Goal: Task Accomplishment & Management: Manage account settings

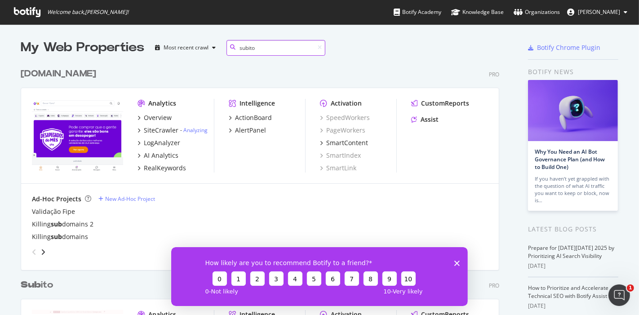
scroll to position [8, 8]
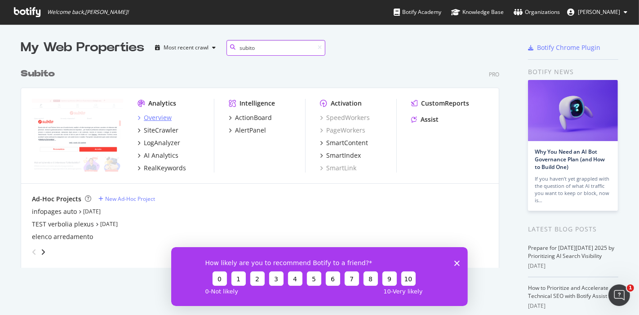
type input "subito"
click at [155, 115] on div "Overview" at bounding box center [158, 117] width 28 height 9
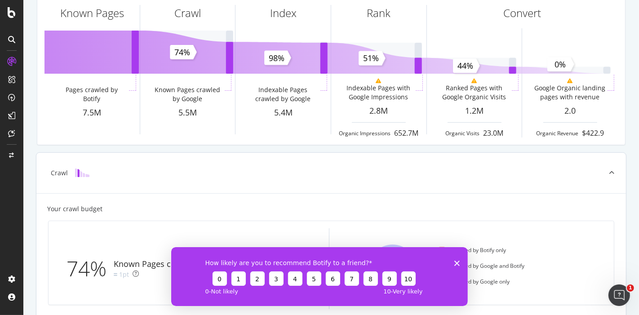
scroll to position [200, 0]
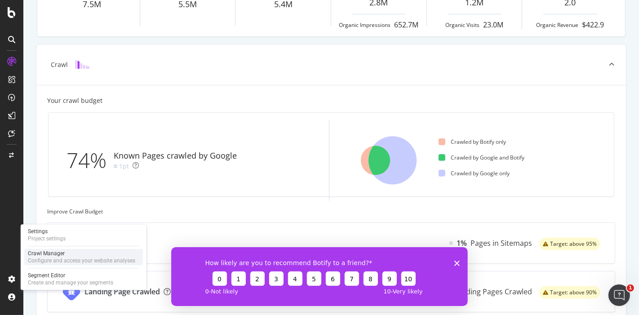
click at [82, 264] on div "Configure and access your website analyses" at bounding box center [81, 260] width 107 height 7
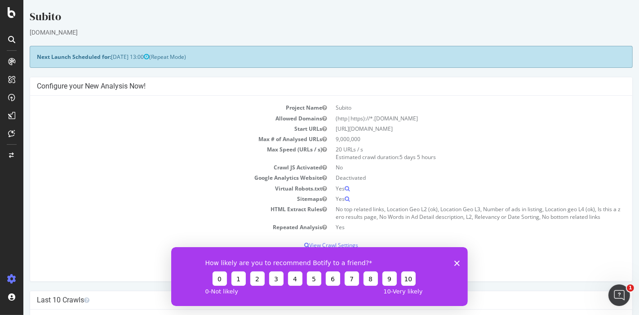
click at [459, 265] on icon "Close survey" at bounding box center [456, 262] width 5 height 5
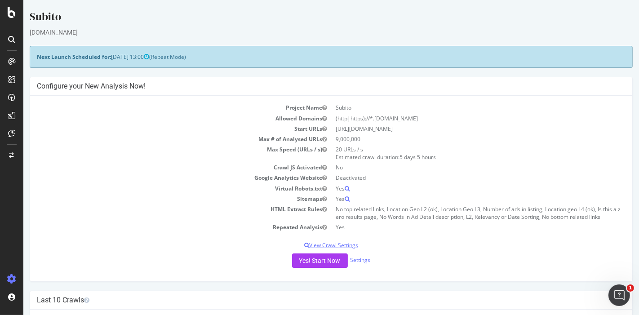
click at [344, 243] on p "View Crawl Settings" at bounding box center [330, 245] width 589 height 8
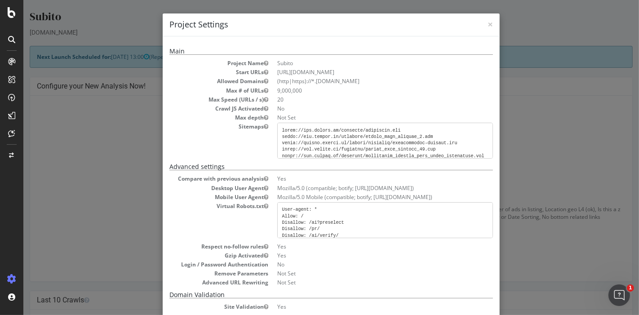
click at [616, 95] on div "× Close Project Settings Main Project Name Subito Start URLs [URL][DOMAIN_NAME]…" at bounding box center [331, 157] width 616 height 315
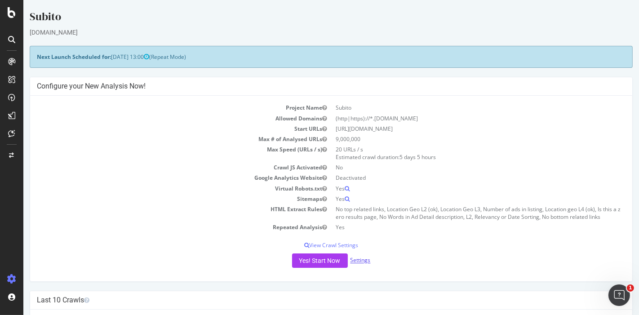
click at [358, 261] on link "Settings" at bounding box center [360, 261] width 20 height 8
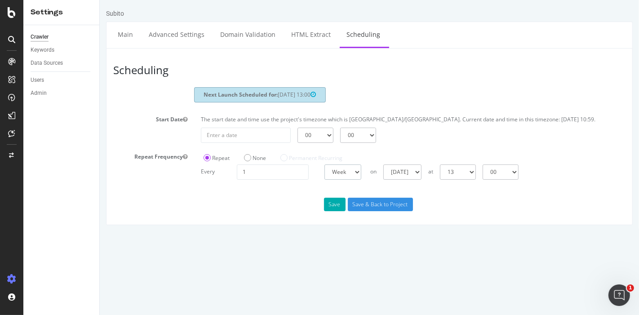
click at [356, 180] on select "Day Week Month" at bounding box center [342, 172] width 37 height 15
click at [538, 92] on div "Next Launch Scheduled for: [DATE] 13:00" at bounding box center [369, 96] width 526 height 18
click at [354, 180] on select "Day Week Month" at bounding box center [342, 172] width 37 height 15
click at [205, 162] on label "Repeat" at bounding box center [216, 158] width 26 height 8
click at [99, 0] on input "Repeat" at bounding box center [99, 0] width 0 height 0
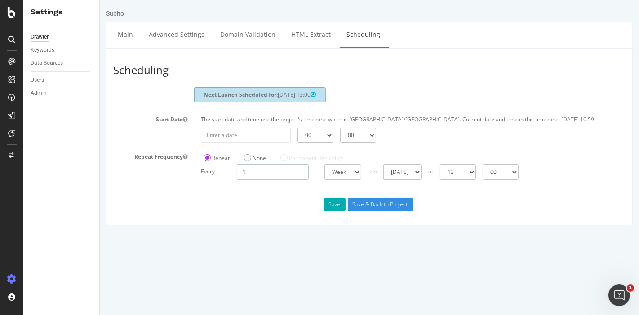
click at [282, 175] on input "1" at bounding box center [272, 172] width 72 height 15
click at [403, 178] on select "[DATE] [DATE] [DATE] [DATE] [DATE] [DATE] [DATE]" at bounding box center [402, 172] width 38 height 15
click at [231, 221] on div "Scheduling Next Launch Scheduled for: [DATE] 13:00 Start Date The start date an…" at bounding box center [369, 136] width 527 height 177
click at [245, 162] on label "None" at bounding box center [255, 158] width 22 height 8
click at [99, 0] on input "None" at bounding box center [99, 0] width 0 height 0
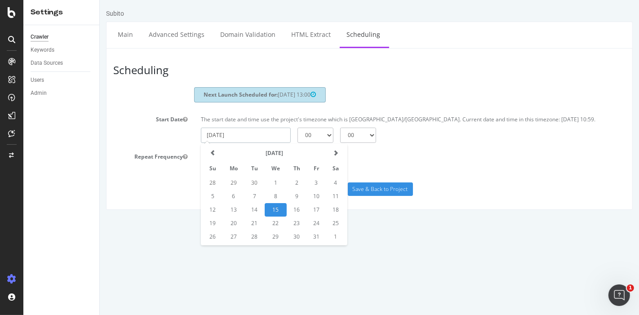
click at [243, 143] on input "[DATE]" at bounding box center [246, 135] width 90 height 15
click at [316, 230] on td "24" at bounding box center [316, 223] width 19 height 13
type input "[DATE]"
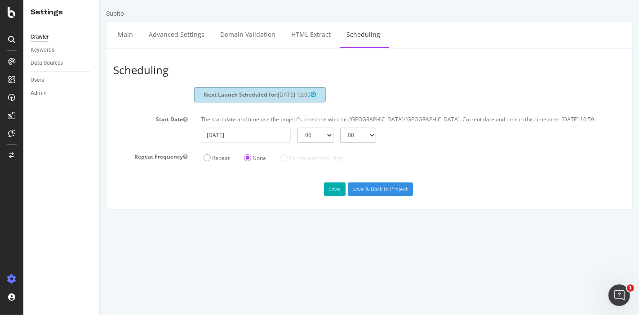
click at [312, 139] on select "00 01 02 03 04 05 06 07 08 09 10 11 12 13 14 15 16 17 18 19 20 21 22 23" at bounding box center [315, 135] width 36 height 15
select select "13"
click at [297, 134] on select "00 01 02 03 04 05 06 07 08 09 10 11 12 13 14 15 16 17 18 19 20 21 22 23" at bounding box center [315, 135] width 36 height 15
click at [427, 143] on div "[DATE] 00 01 02 03 04 05 06 07 08 09 10 11 12 13 14 15 16 17 18 19 20 21 22 23 …" at bounding box center [413, 135] width 434 height 15
click at [395, 196] on input "Save & Back to Project" at bounding box center [380, 189] width 65 height 13
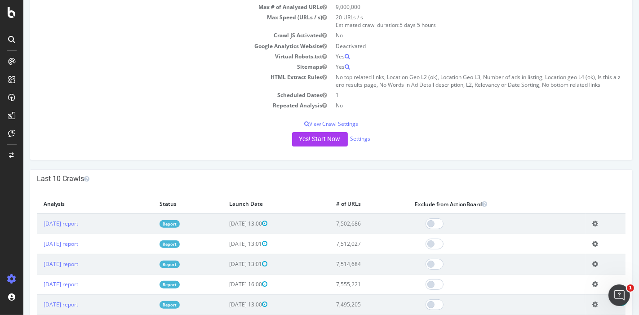
scroll to position [200, 0]
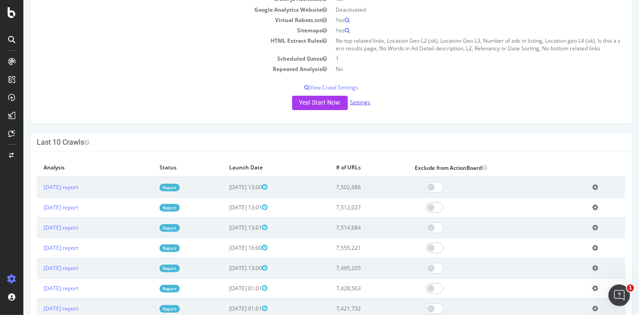
click at [361, 101] on link "Settings" at bounding box center [360, 102] width 20 height 8
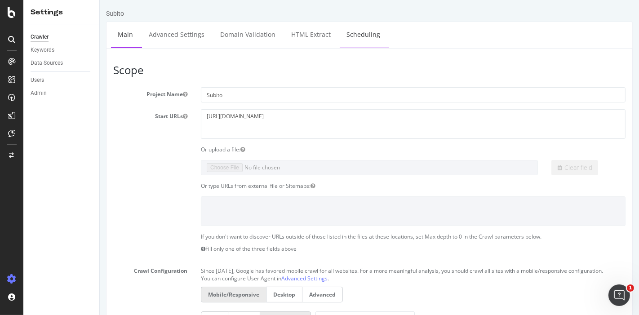
click at [345, 35] on link "Scheduling" at bounding box center [362, 34] width 47 height 25
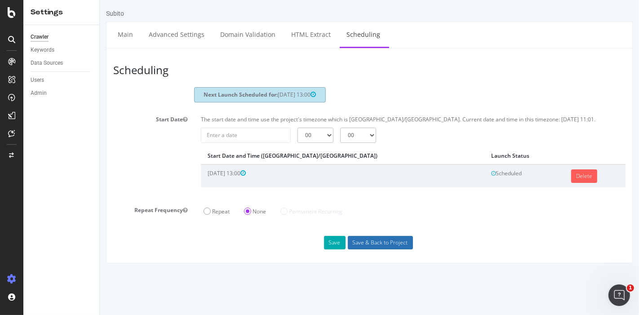
click at [401, 250] on input "Save & Back to Project" at bounding box center [380, 242] width 65 height 13
